Goal: Task Accomplishment & Management: Manage account settings

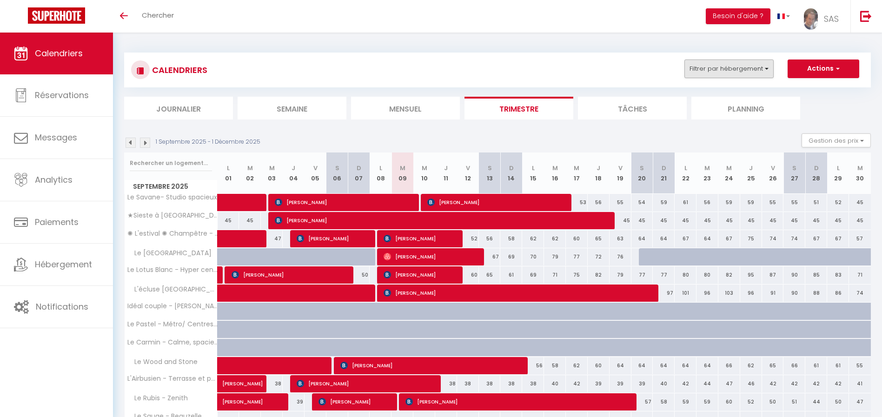
drag, startPoint x: 893, startPoint y: 47, endPoint x: 764, endPoint y: 67, distance: 130.4
click at [878, 7] on html "🟢 Des questions ou besoin d'assistance pour la migration AirBnB? Connectez-vous…" at bounding box center [441, 208] width 882 height 417
drag, startPoint x: 821, startPoint y: 21, endPoint x: 831, endPoint y: 7, distance: 17.2
click at [831, 7] on link "SAS" at bounding box center [823, 16] width 53 height 33
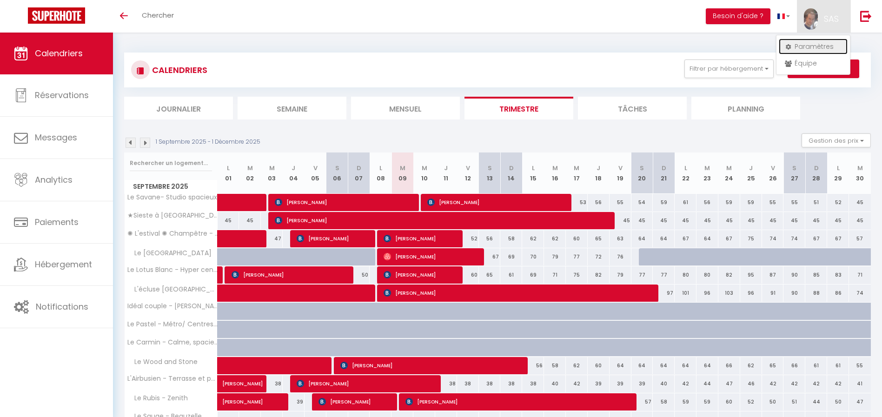
click at [807, 41] on link "Paramètres" at bounding box center [813, 47] width 69 height 16
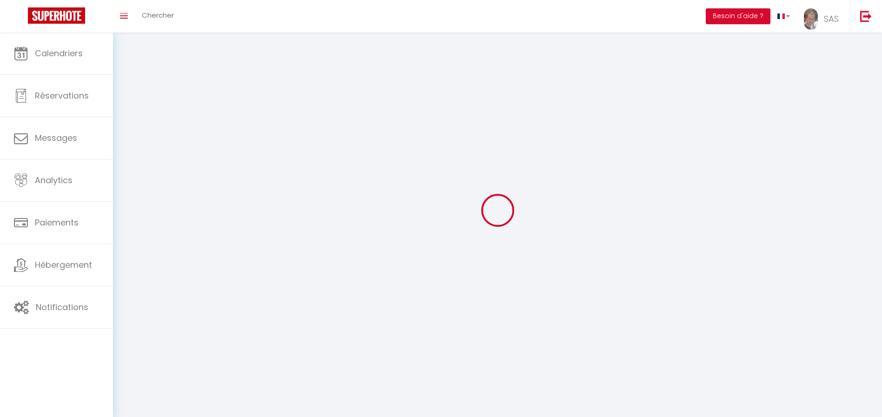
type input "SAS"
type input "KEYCOONING"
type input "0665711007"
type input "[STREET_ADDRESS]"
type input "31170"
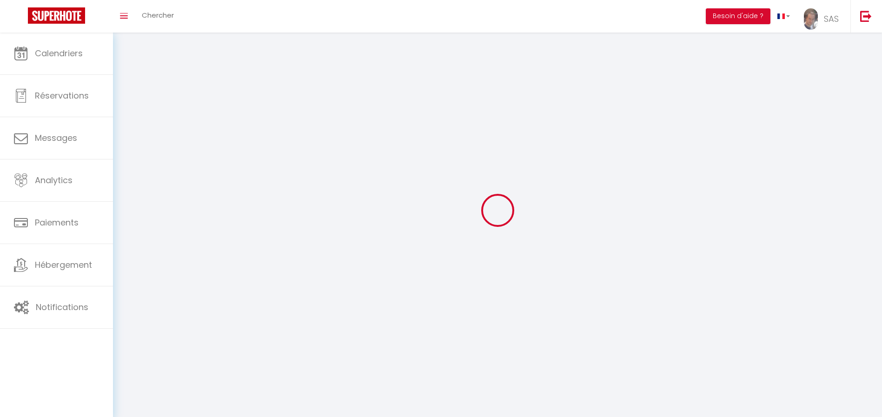
type input "Tournefeuille"
type input "x8L72jqalmEo8jdnUmZCgov7y"
type input "bj1WmWBF7F3LGDaIpC1ys6Pi8"
type input "[URL][DOMAIN_NAME]"
type input "FO27250"
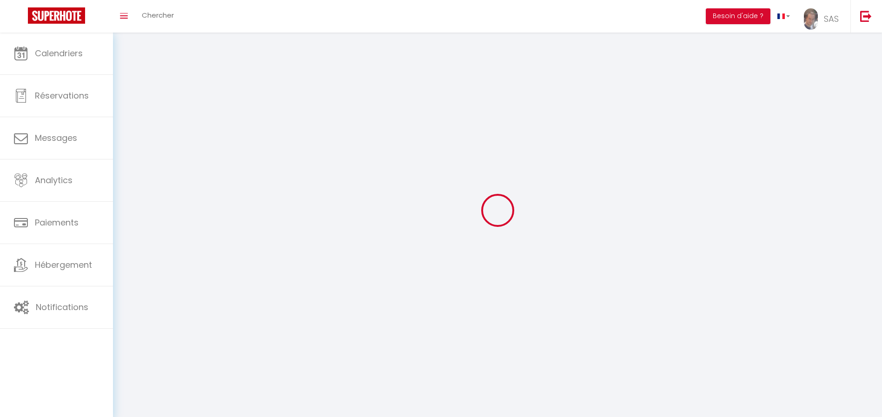
select select "28"
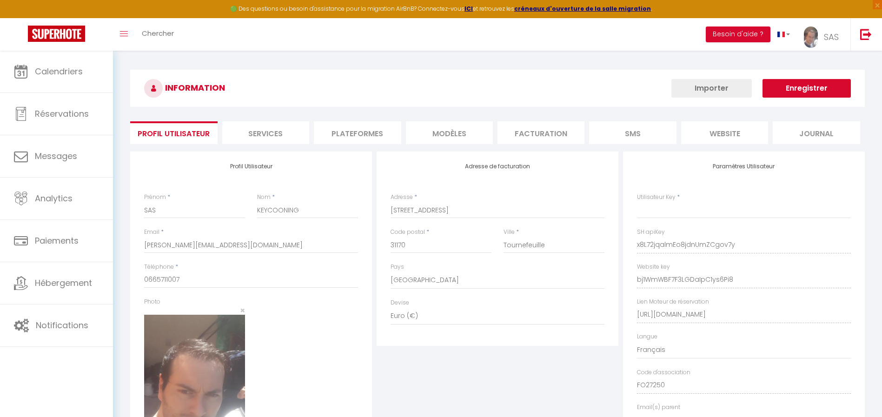
type input "x8L72jqalmEo8jdnUmZCgov7y"
type input "bj1WmWBF7F3LGDaIpC1ys6Pi8"
type input "[URL][DOMAIN_NAME]"
select select "fr"
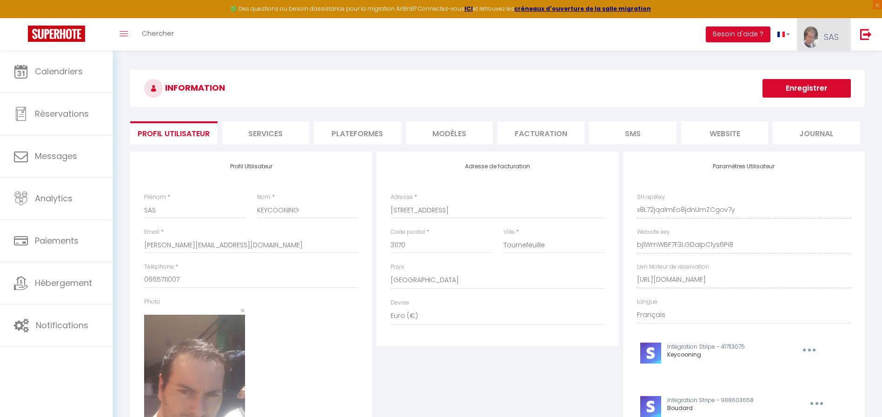
click at [809, 40] on img at bounding box center [811, 37] width 14 height 21
click at [804, 83] on link "Équipe" at bounding box center [813, 81] width 69 height 16
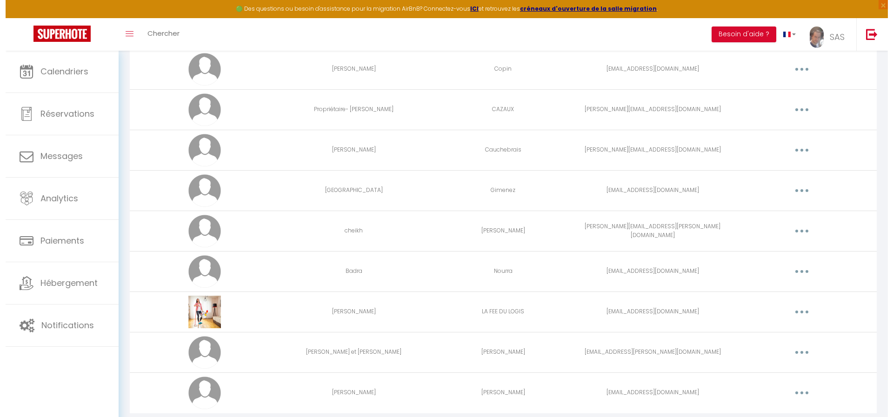
scroll to position [179, 0]
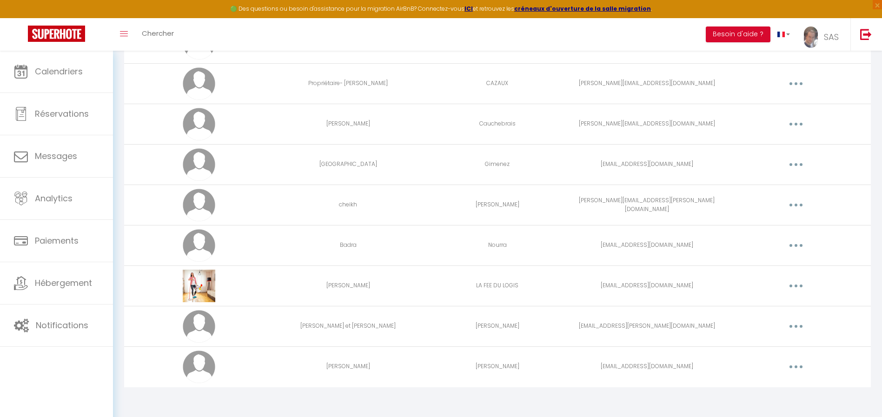
click at [800, 284] on button "button" at bounding box center [796, 286] width 26 height 15
click at [756, 323] on link "Supprimer" at bounding box center [772, 324] width 69 height 16
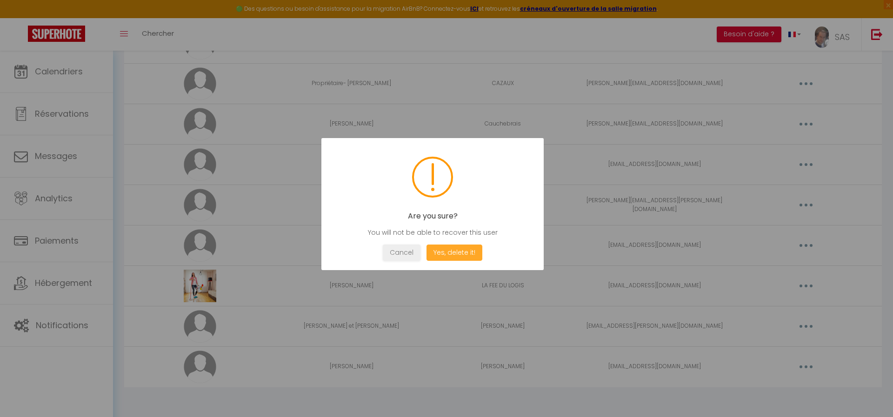
click at [453, 249] on button "Yes, delete it!" at bounding box center [455, 253] width 56 height 16
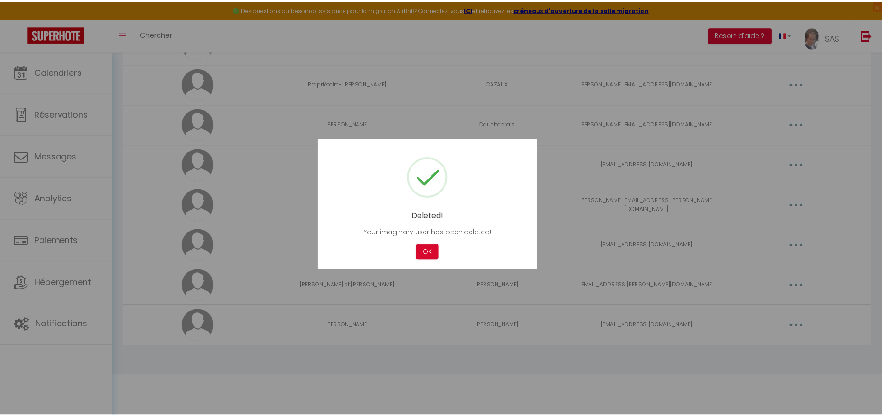
scroll to position [139, 0]
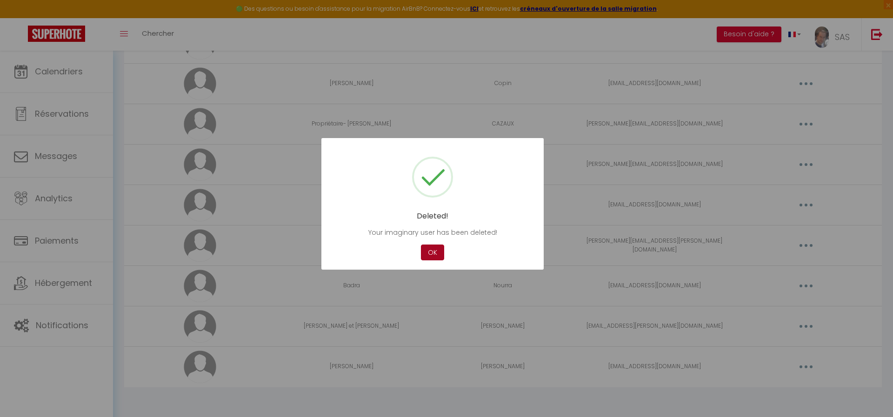
click at [434, 249] on button "OK" at bounding box center [432, 253] width 23 height 16
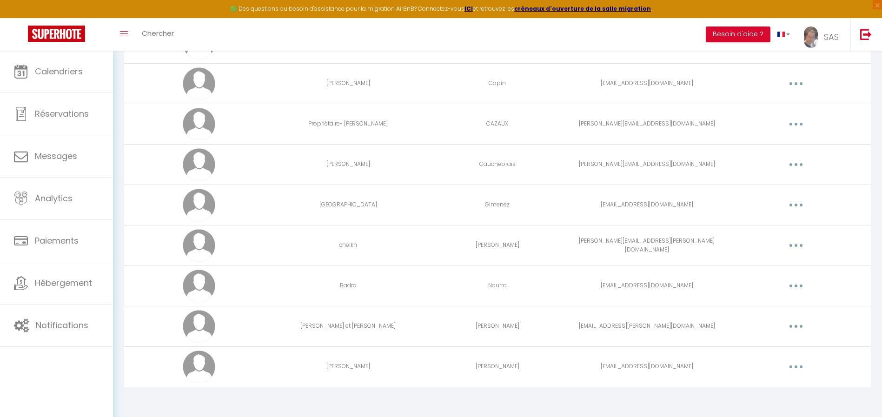
scroll to position [0, 0]
